Goal: Check status: Check status

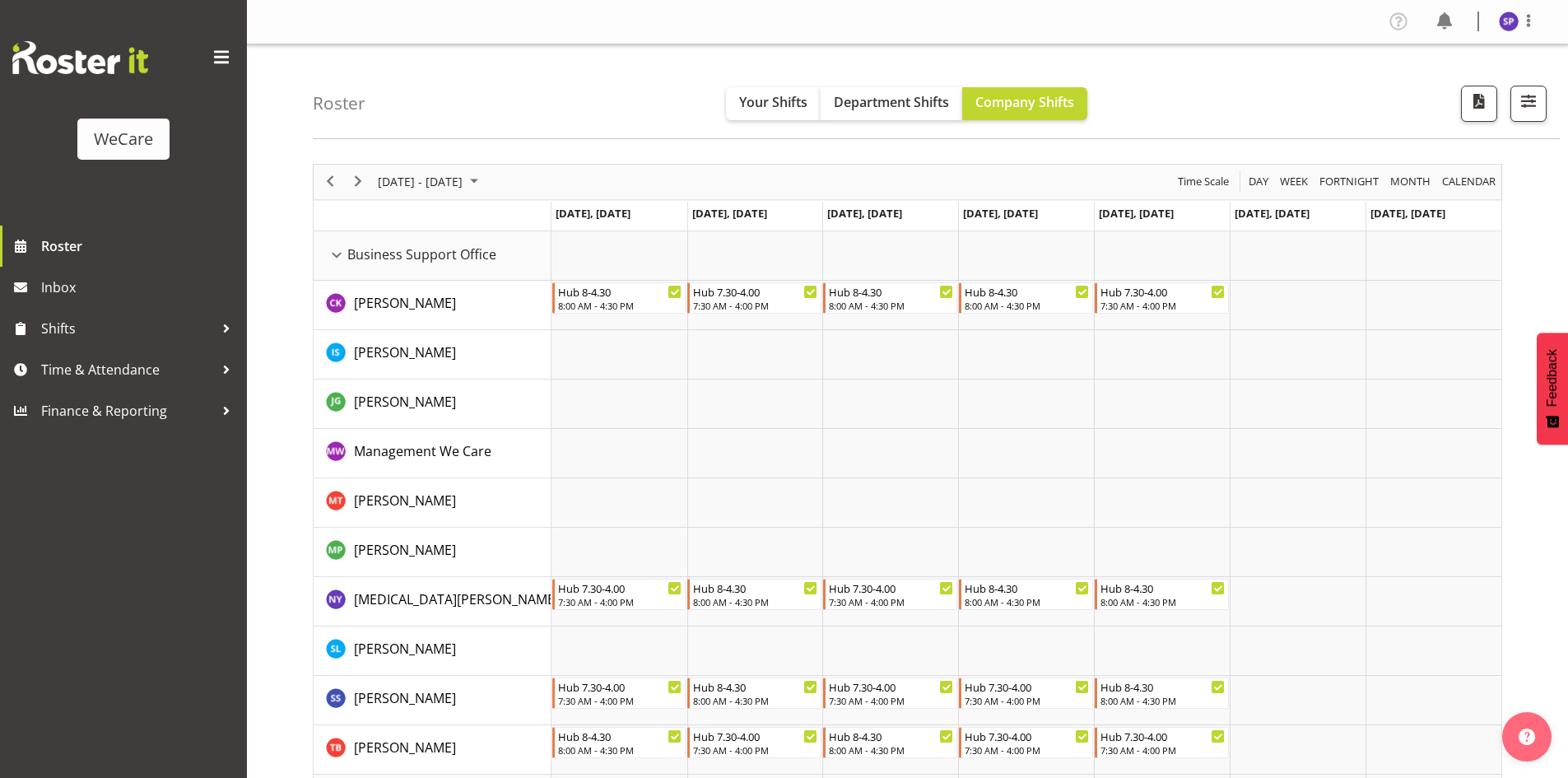
scroll to position [6043, 0]
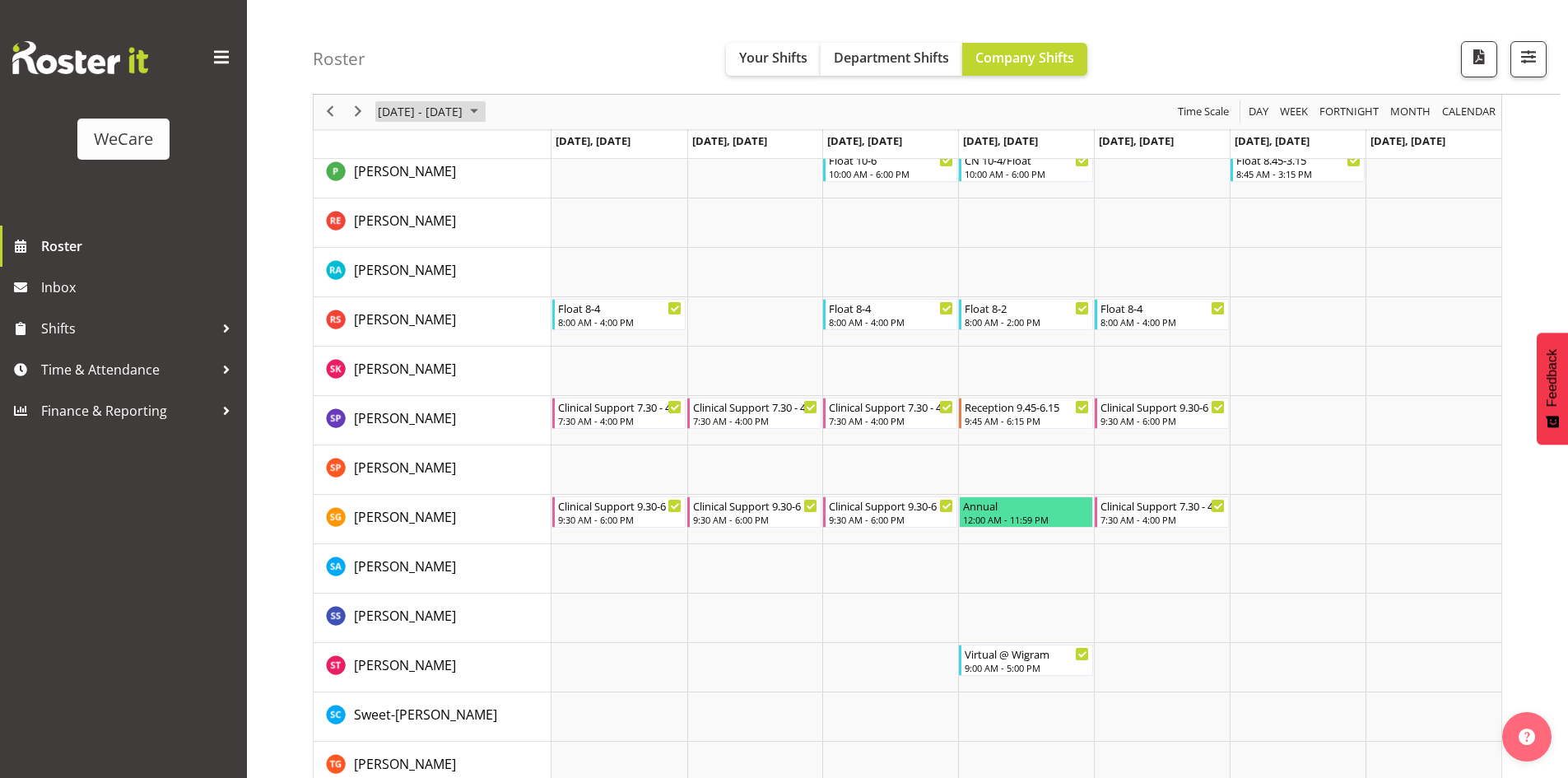
click at [484, 117] on span "October 2025" at bounding box center [474, 112] width 20 height 21
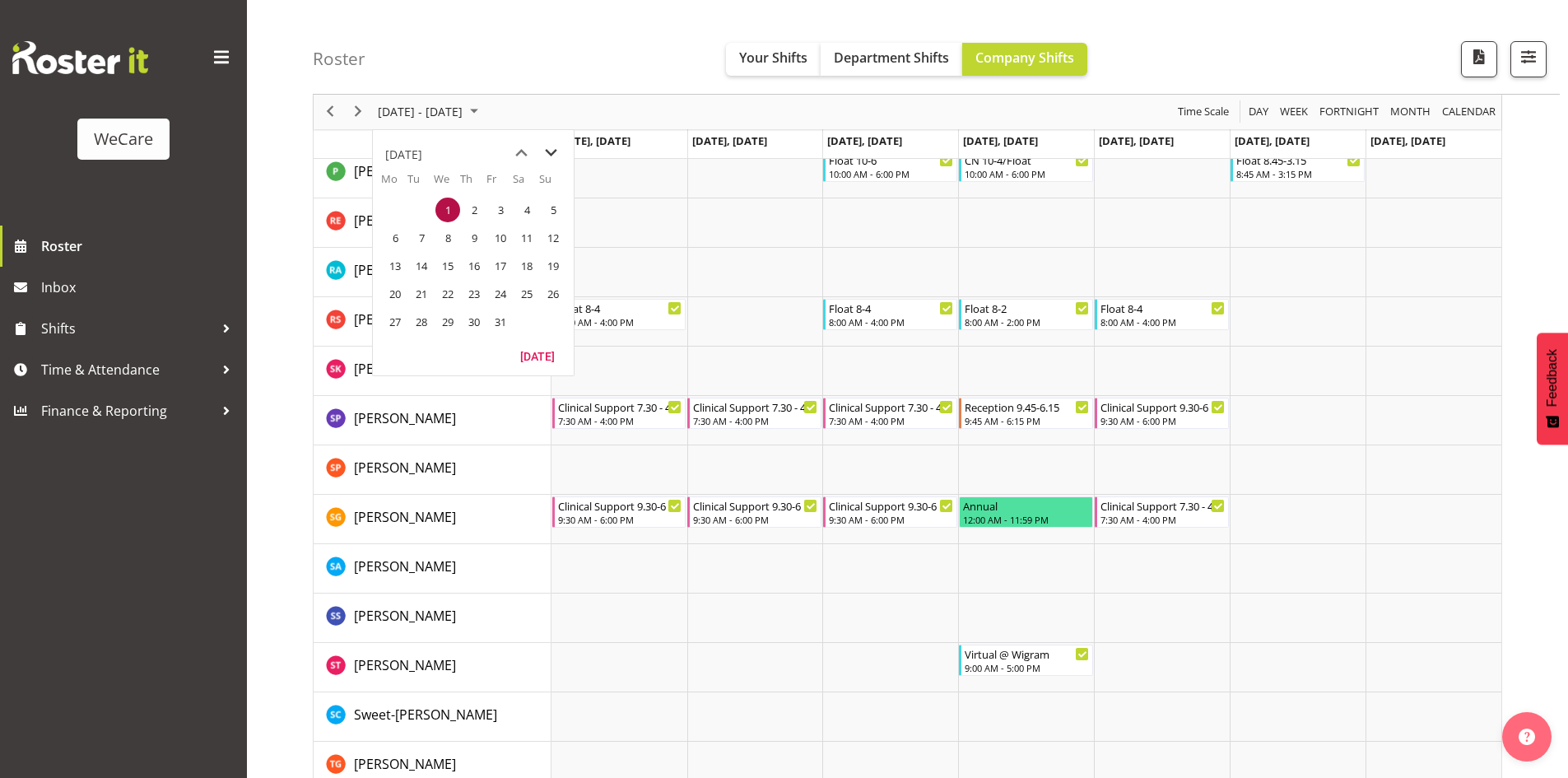
click at [549, 147] on span "next month" at bounding box center [551, 153] width 28 height 29
click at [534, 211] on span "1" at bounding box center [527, 210] width 25 height 25
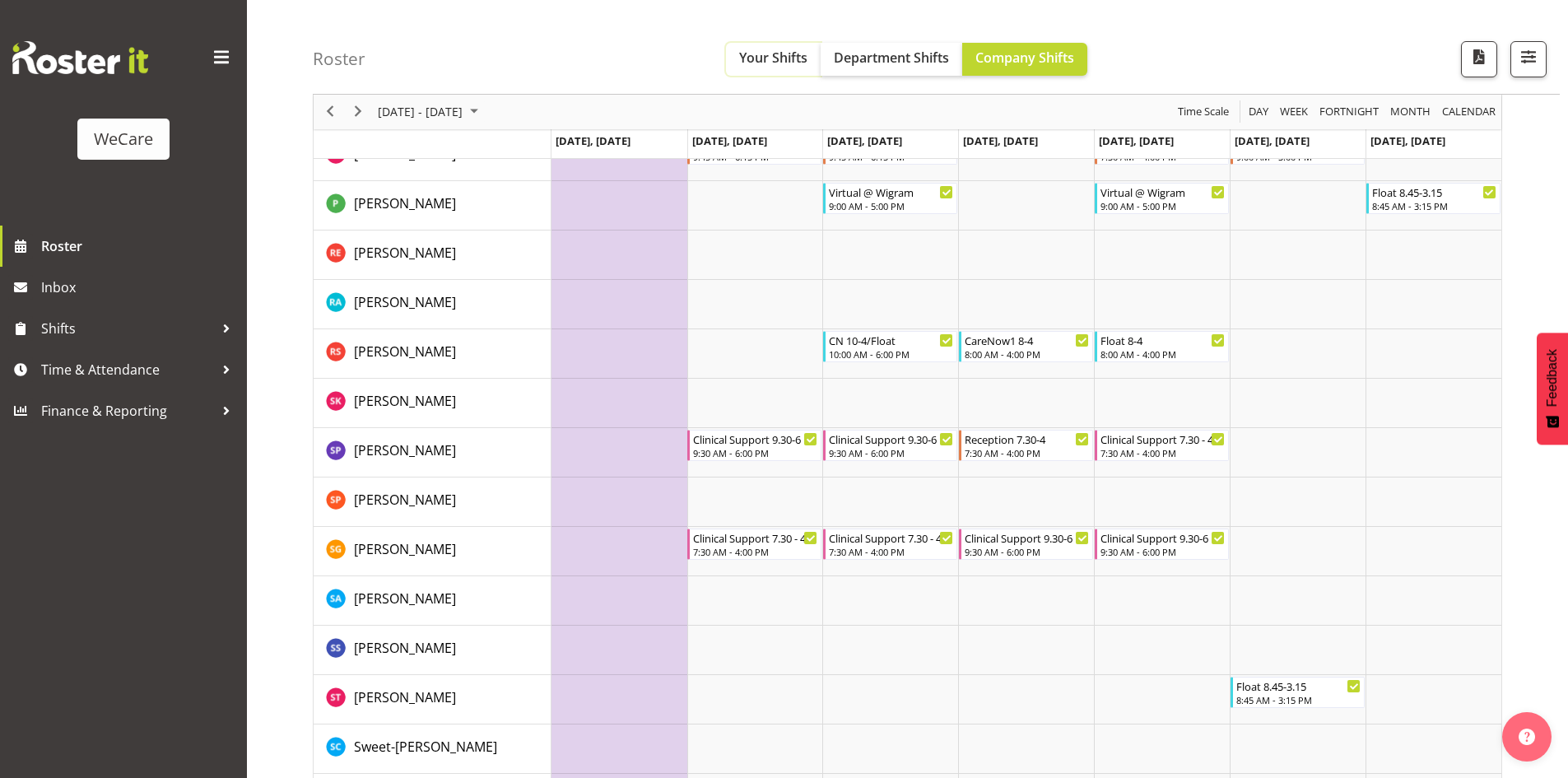
click at [773, 61] on span "Your Shifts" at bounding box center [773, 57] width 68 height 18
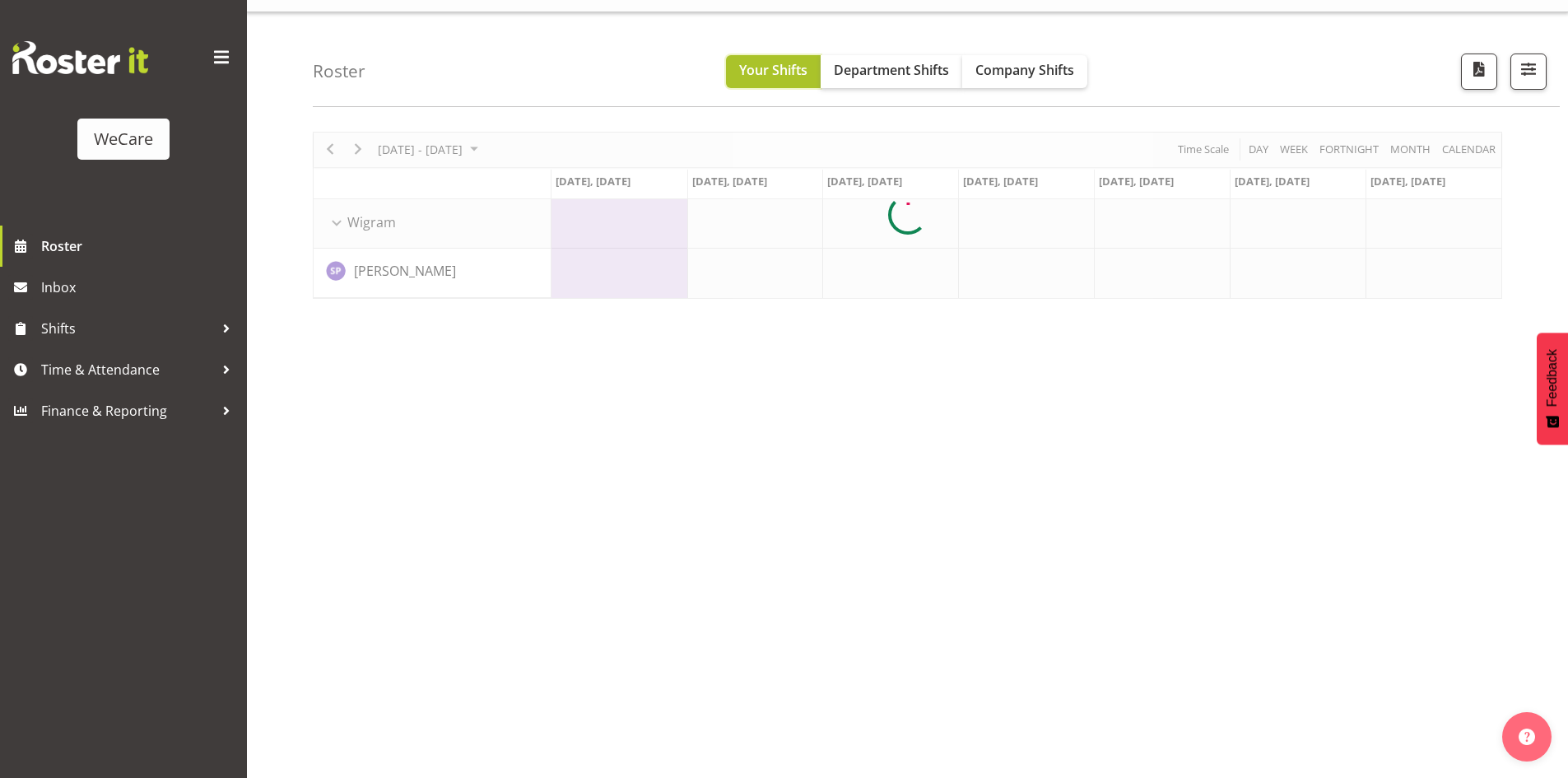
scroll to position [32, 0]
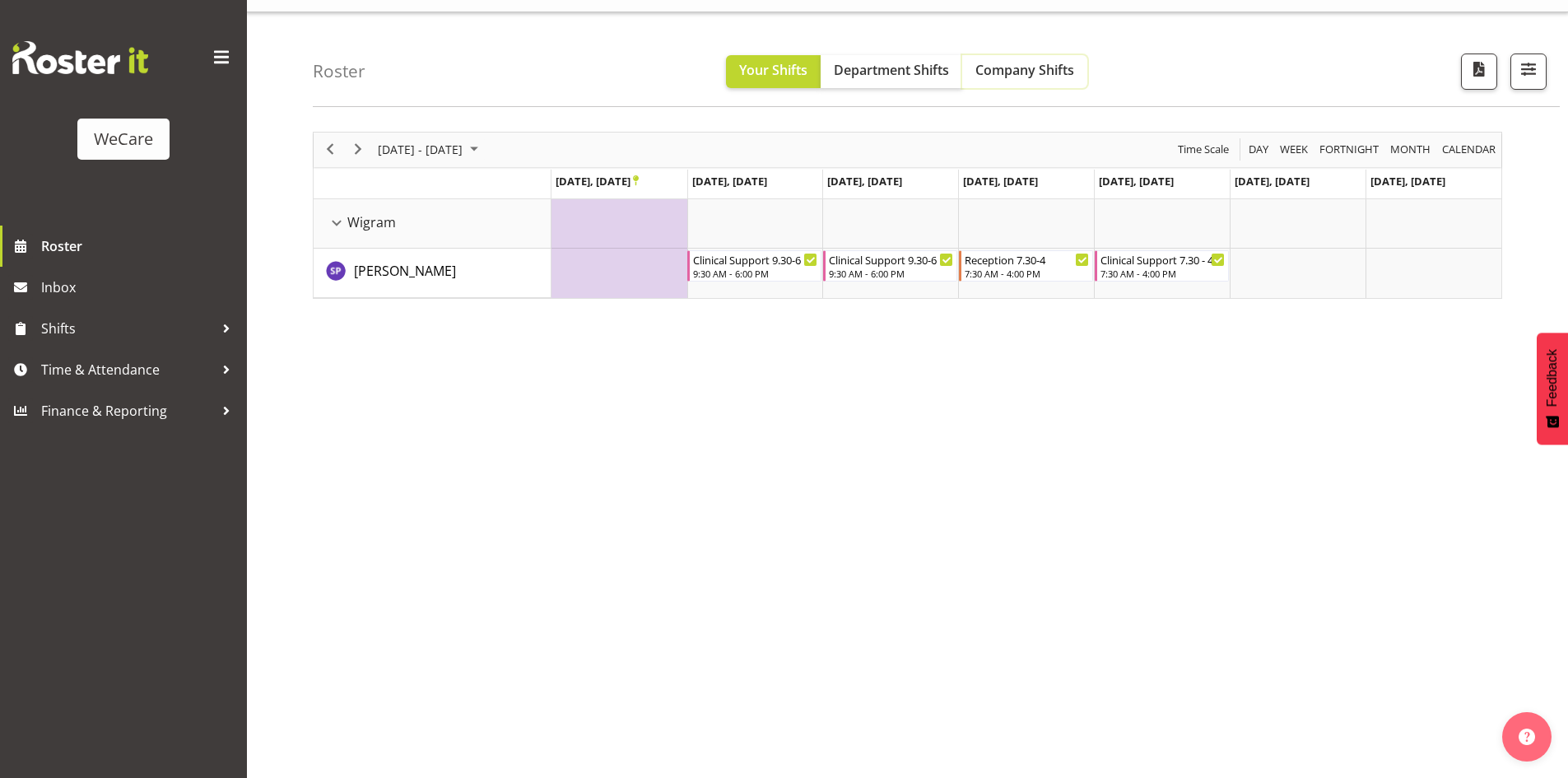
click at [1007, 75] on span "Company Shifts" at bounding box center [1025, 69] width 99 height 18
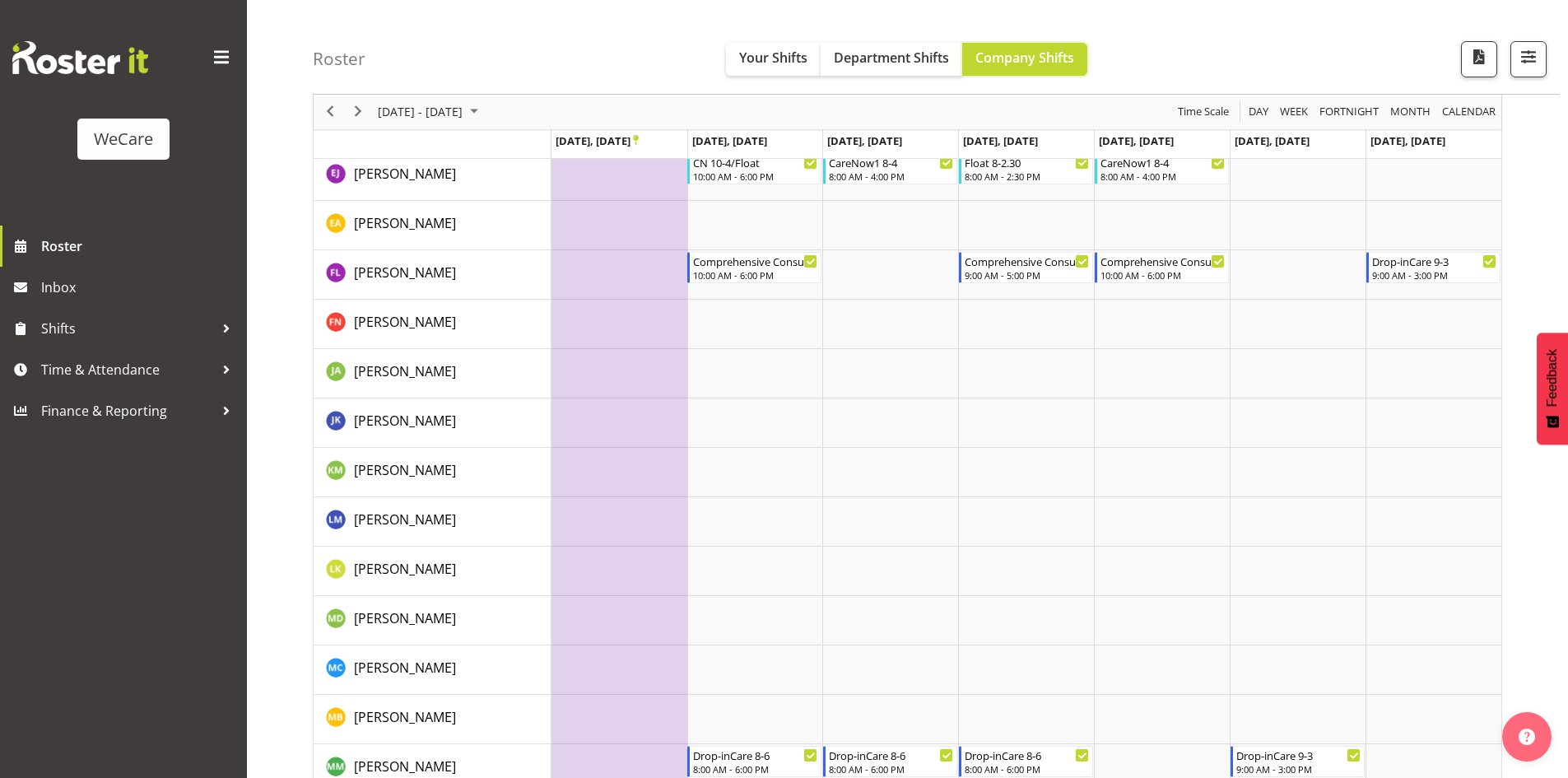
scroll to position [5080, 0]
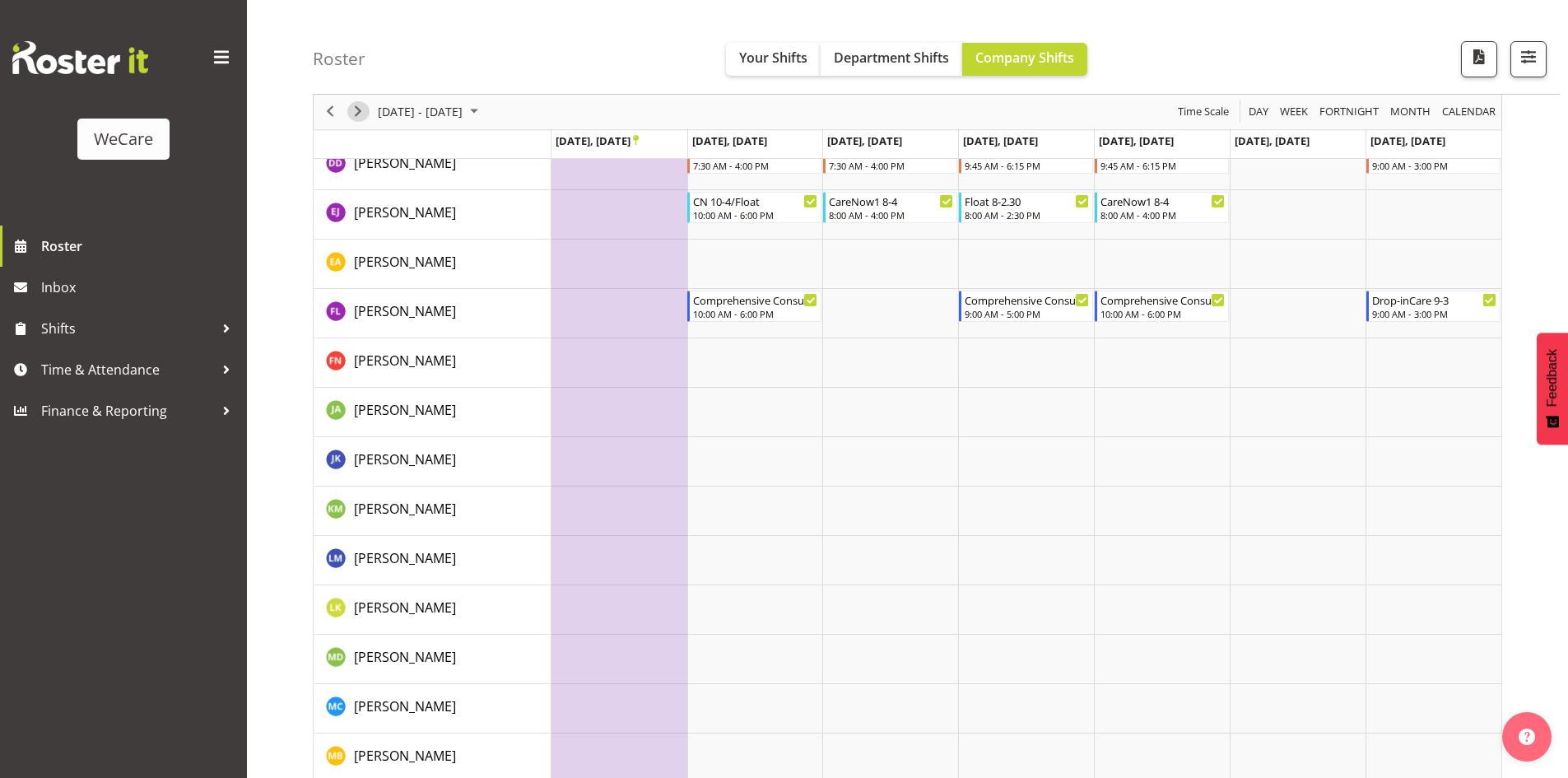
click at [355, 119] on span "Next" at bounding box center [358, 112] width 20 height 21
